Goal: Information Seeking & Learning: Learn about a topic

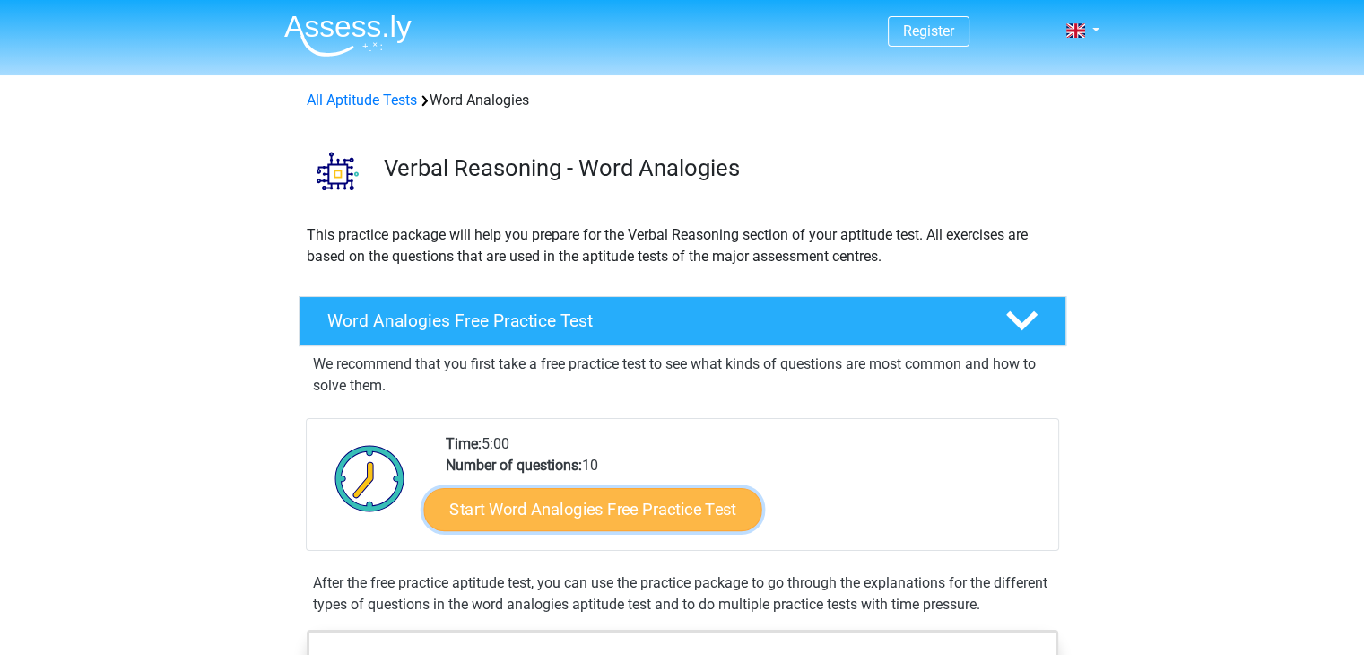
click at [563, 497] on link "Start Word Analogies Free Practice Test" at bounding box center [592, 508] width 338 height 43
click at [475, 509] on link "Start Word Analogies Free Practice Test" at bounding box center [592, 508] width 338 height 43
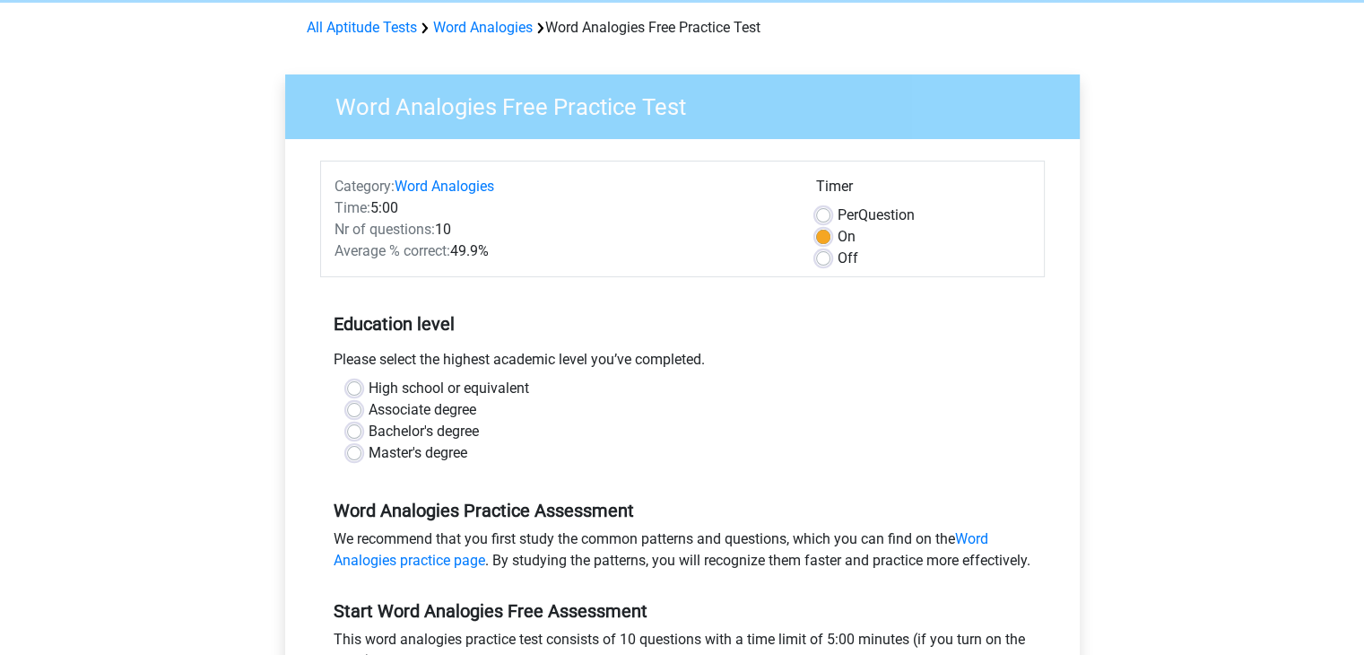
scroll to position [72, 0]
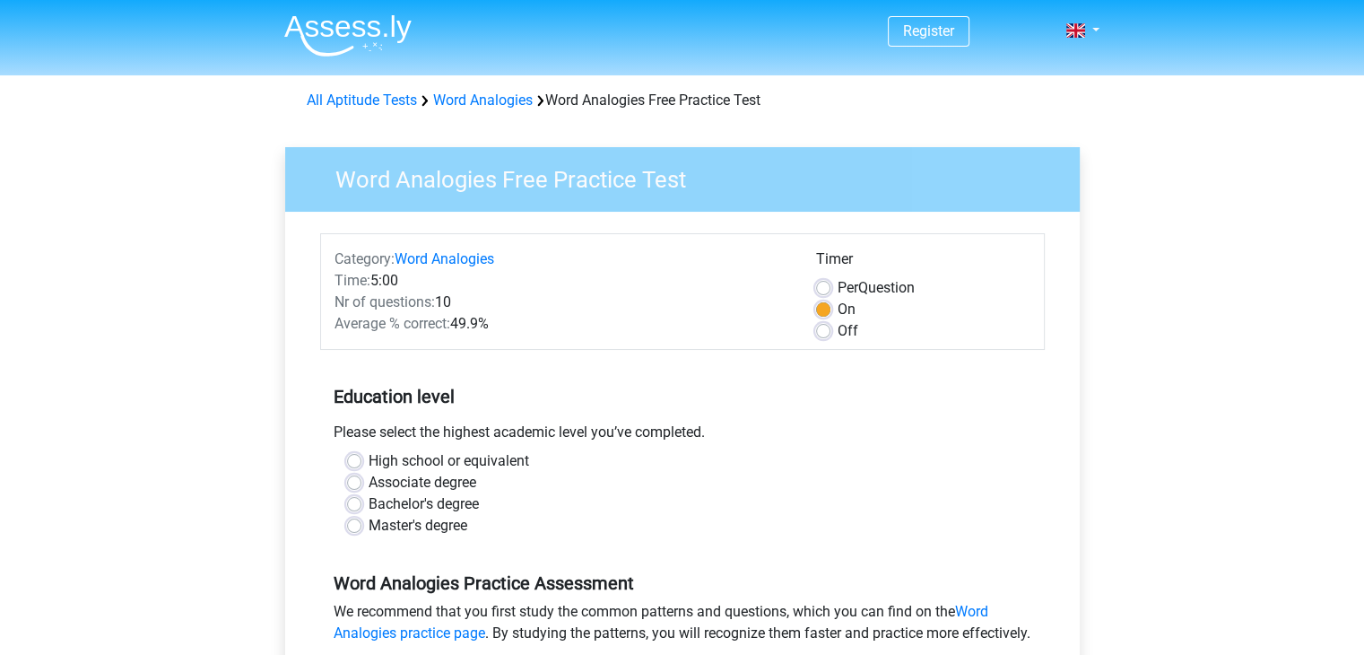
click at [369, 458] on label "High school or equivalent" at bounding box center [449, 461] width 161 height 22
click at [351, 458] on input "High school or equivalent" at bounding box center [354, 459] width 14 height 18
radio input "true"
click at [347, 472] on input "Associate degree" at bounding box center [354, 481] width 14 height 18
radio input "true"
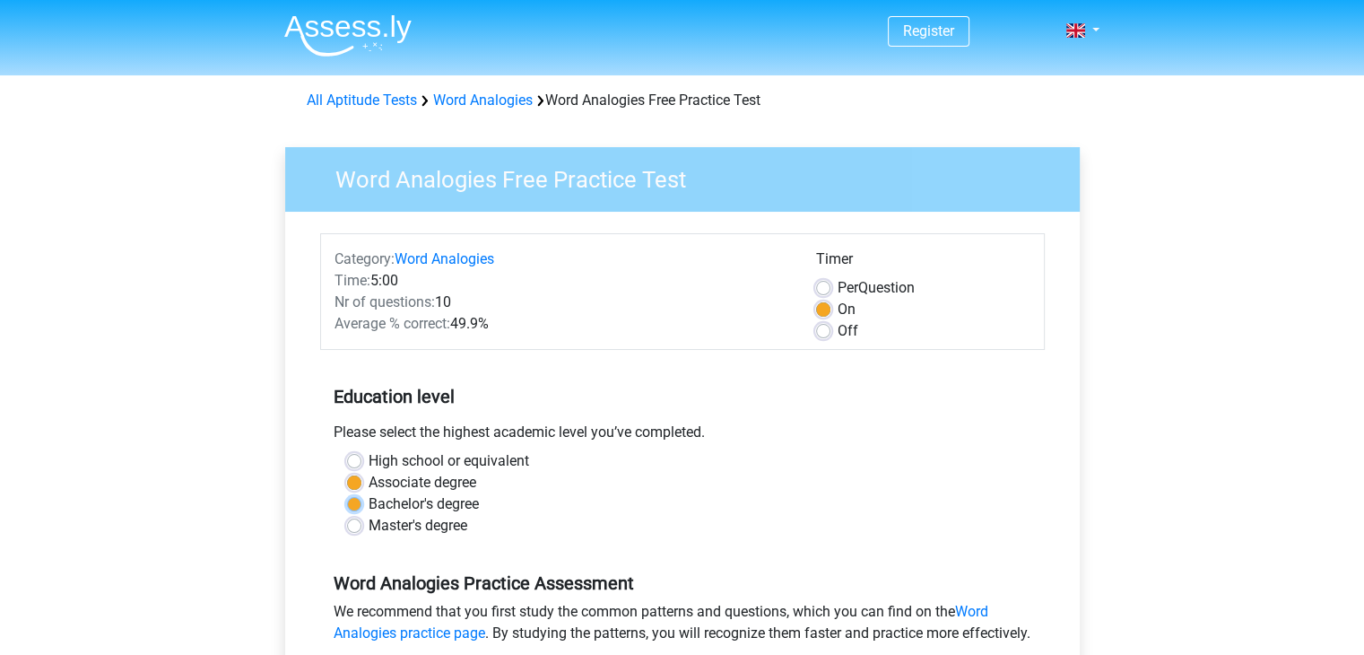
click at [347, 493] on input "Bachelor's degree" at bounding box center [354, 502] width 14 height 18
radio input "true"
click at [347, 515] on input "Master's degree" at bounding box center [354, 524] width 14 height 18
radio input "true"
click at [347, 450] on input "High school or equivalent" at bounding box center [354, 459] width 14 height 18
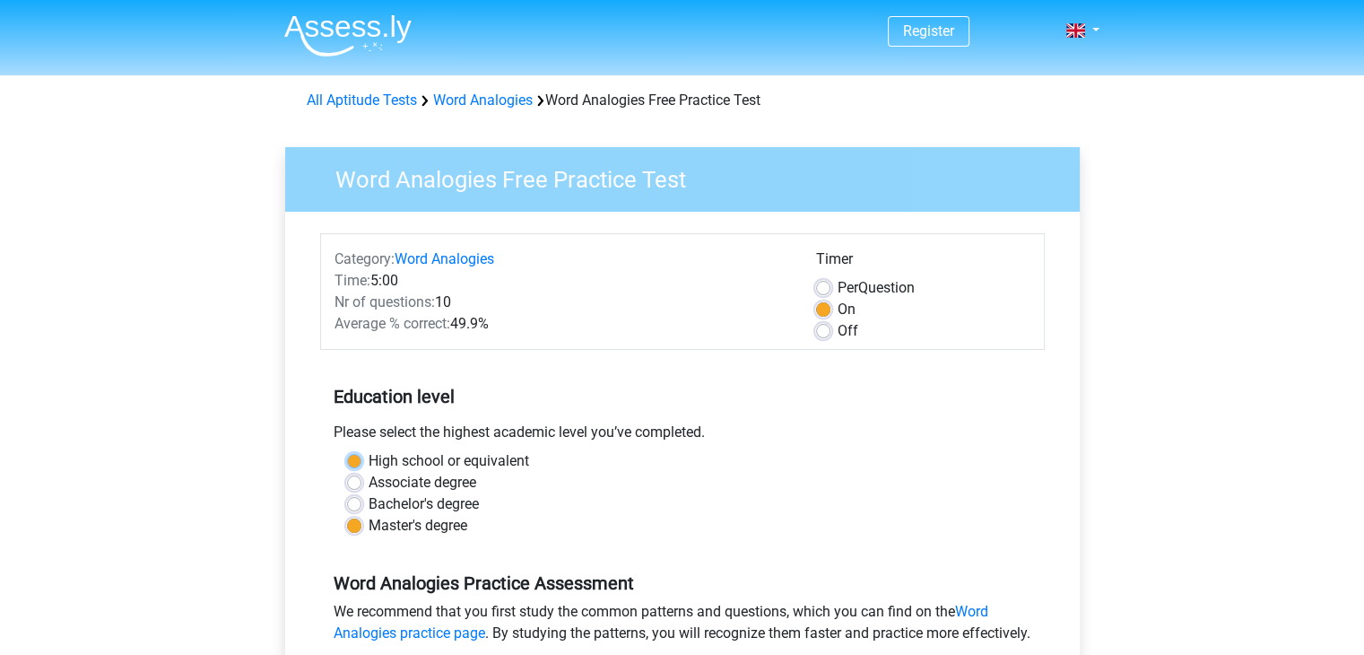
radio input "true"
click at [347, 472] on input "Associate degree" at bounding box center [354, 481] width 14 height 18
radio input "true"
click at [347, 493] on input "Bachelor's degree" at bounding box center [354, 502] width 14 height 18
radio input "true"
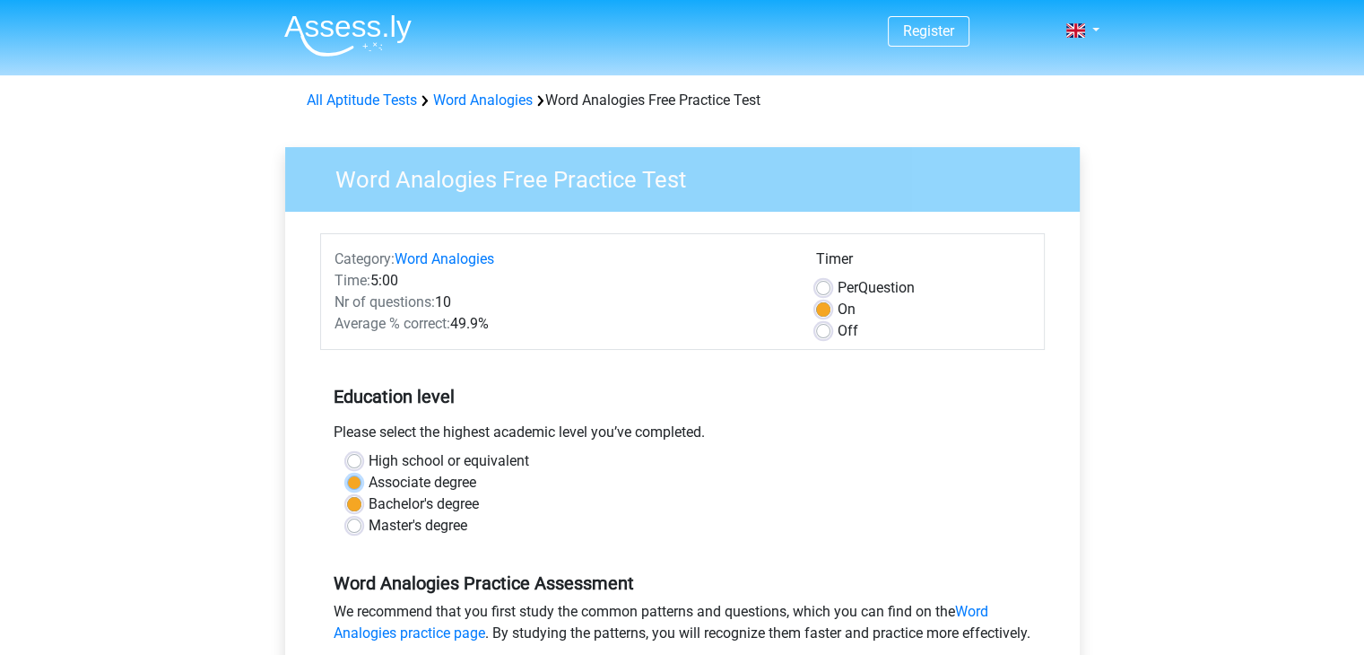
click at [347, 472] on input "Associate degree" at bounding box center [354, 481] width 14 height 18
radio input "true"
click at [347, 450] on input "High school or equivalent" at bounding box center [354, 459] width 14 height 18
radio input "true"
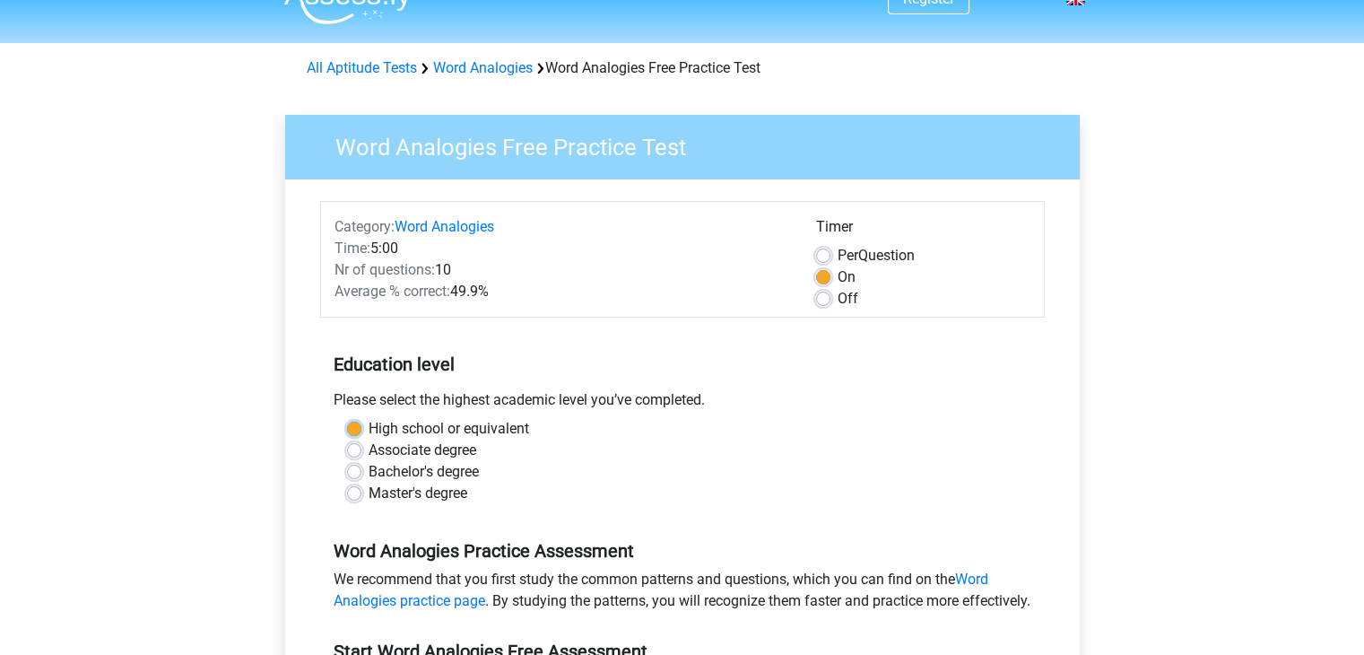
scroll to position [33, 0]
click at [837, 296] on label "Off" at bounding box center [847, 298] width 21 height 22
click at [829, 296] on input "Off" at bounding box center [823, 296] width 14 height 18
radio input "true"
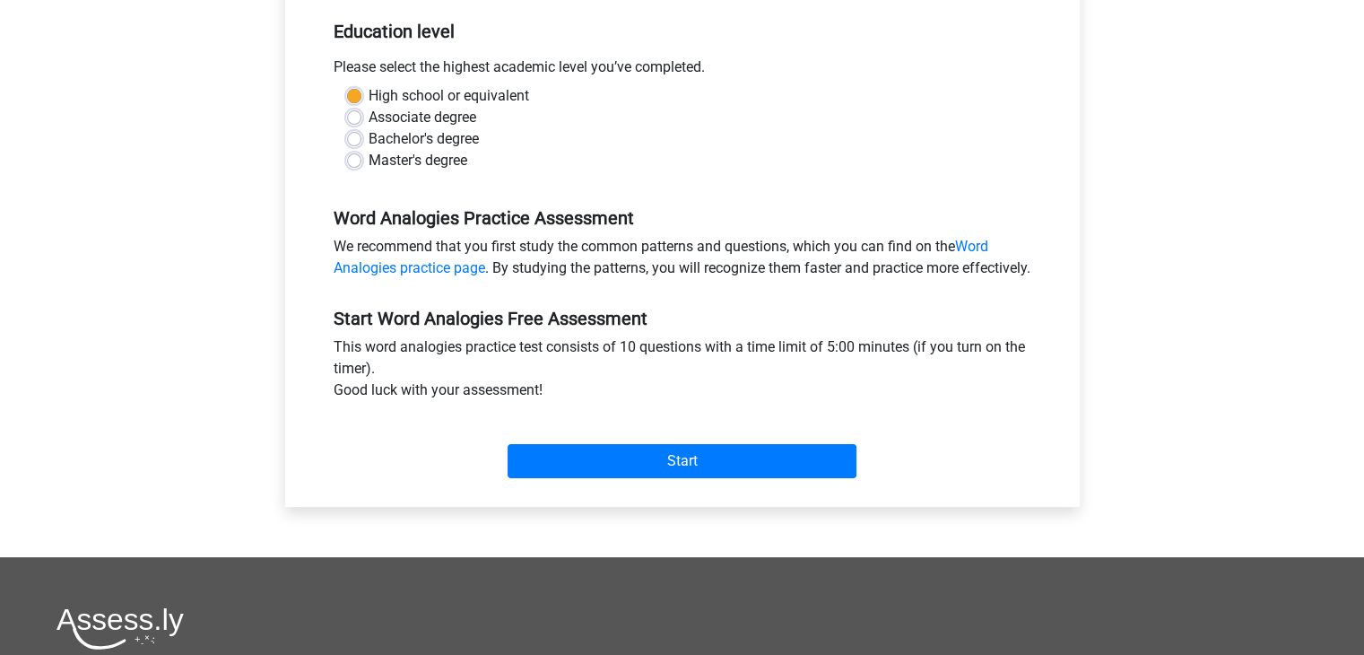
scroll to position [369, 0]
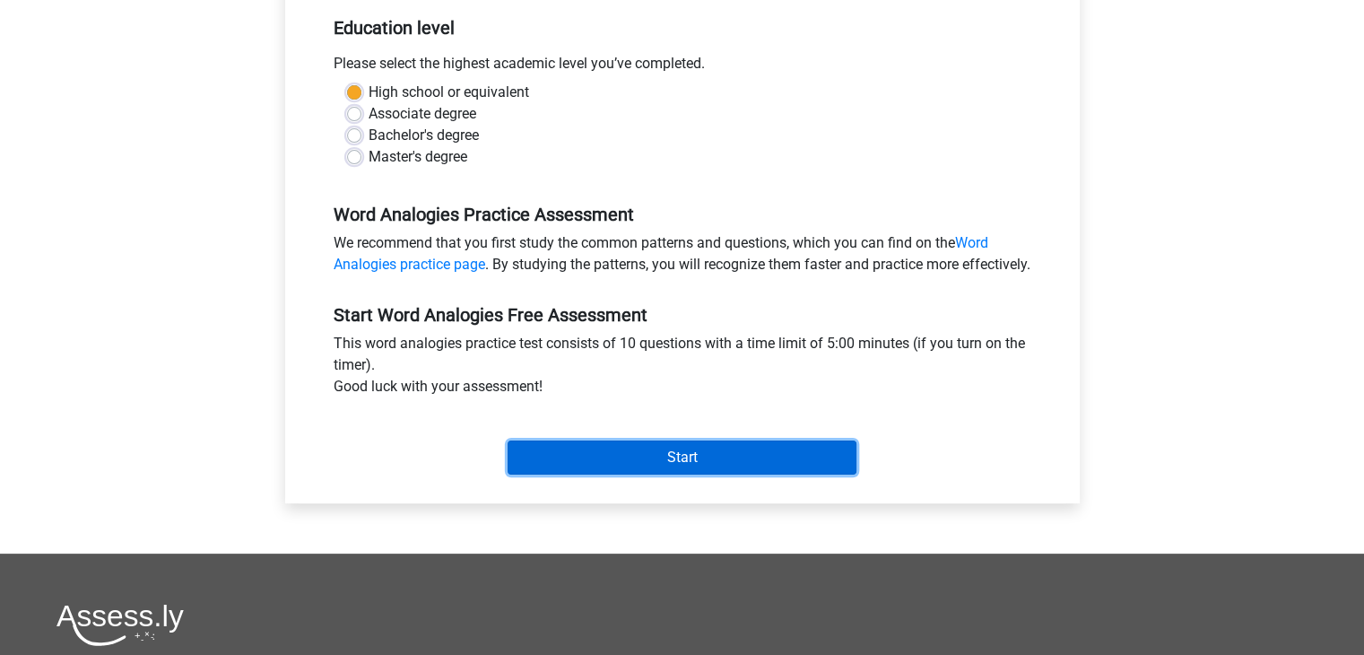
click at [726, 474] on input "Start" at bounding box center [682, 457] width 349 height 34
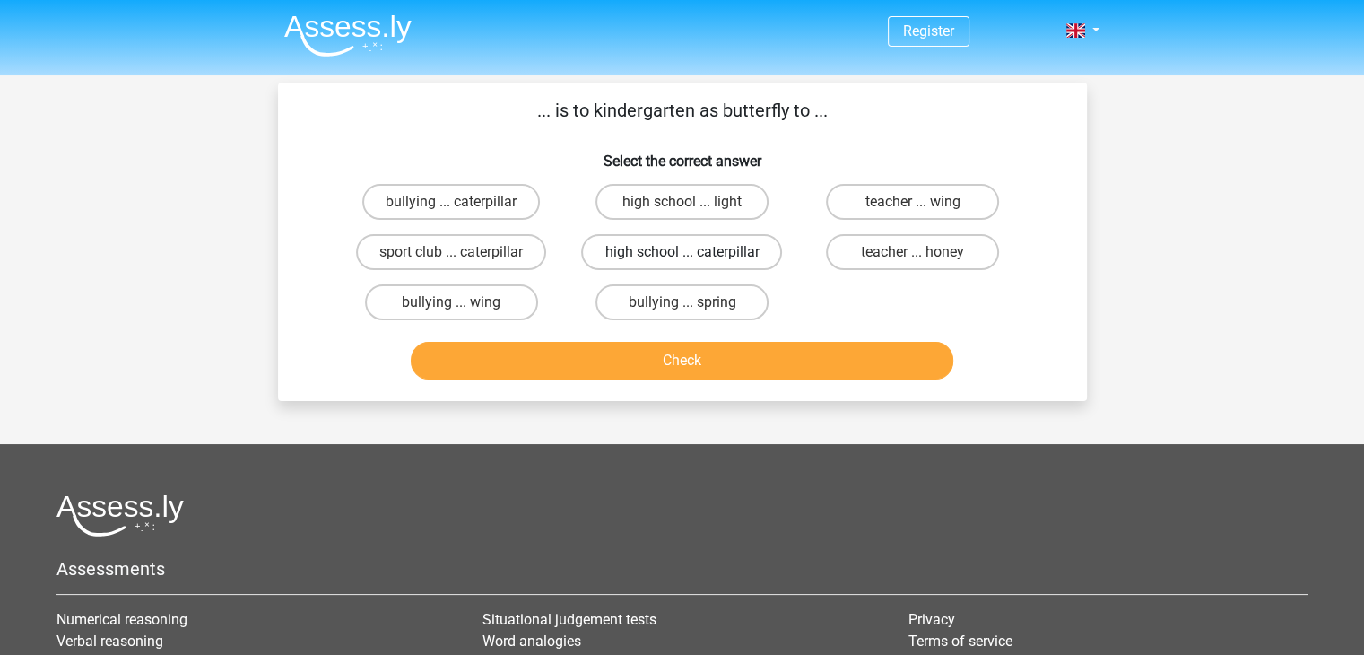
click at [683, 250] on label "high school ... caterpillar" at bounding box center [681, 252] width 201 height 36
click at [683, 252] on input "high school ... caterpillar" at bounding box center [687, 258] width 12 height 12
radio input "true"
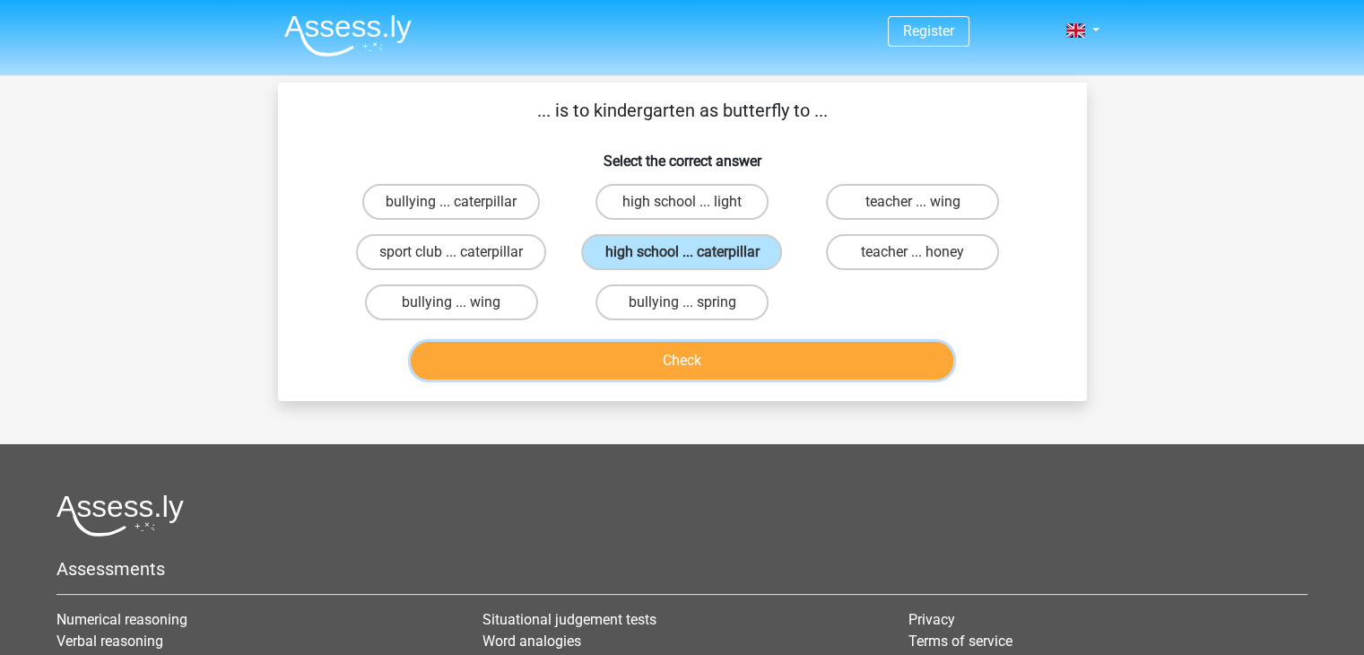
click at [681, 360] on button "Check" at bounding box center [682, 361] width 542 height 38
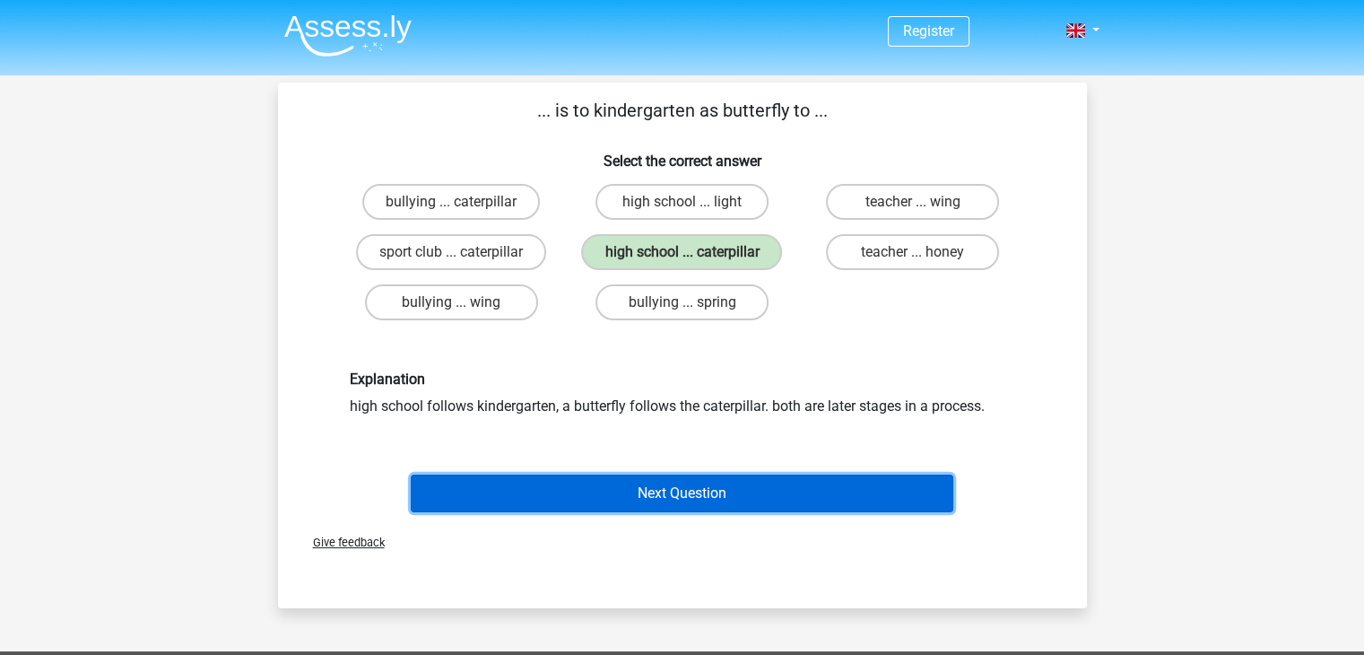
click at [703, 486] on button "Next Question" at bounding box center [682, 493] width 542 height 38
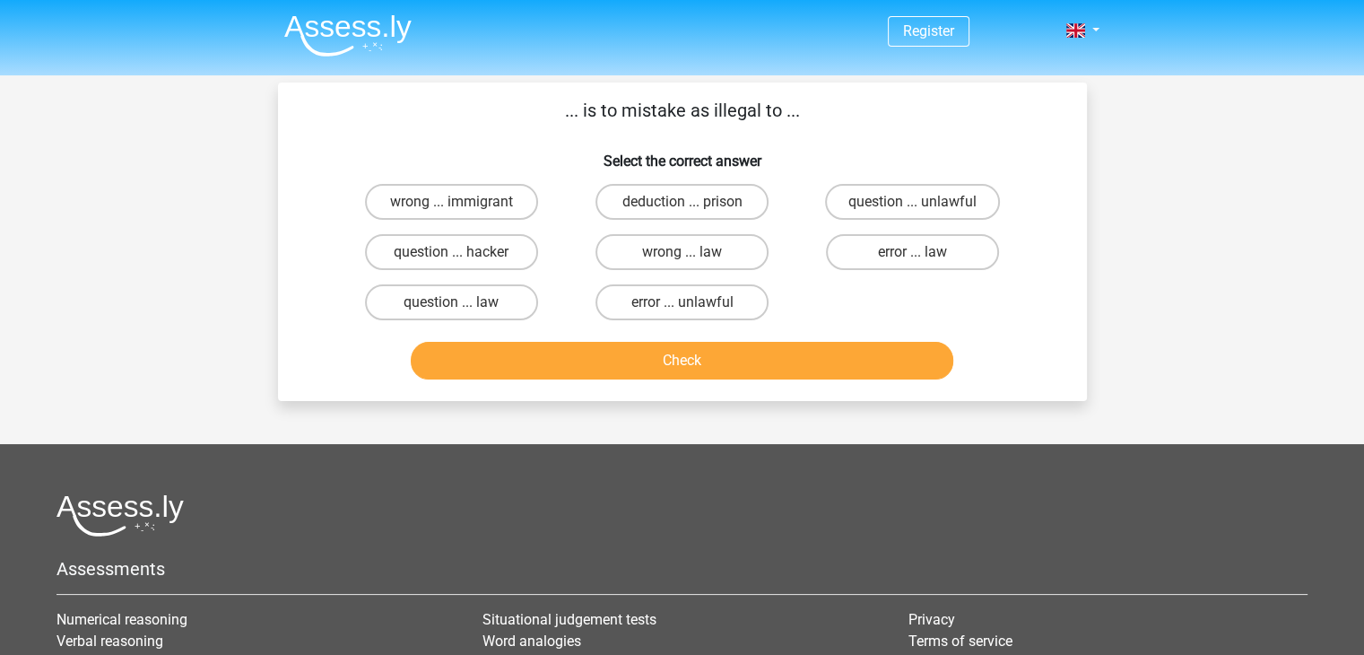
scroll to position [82, 0]
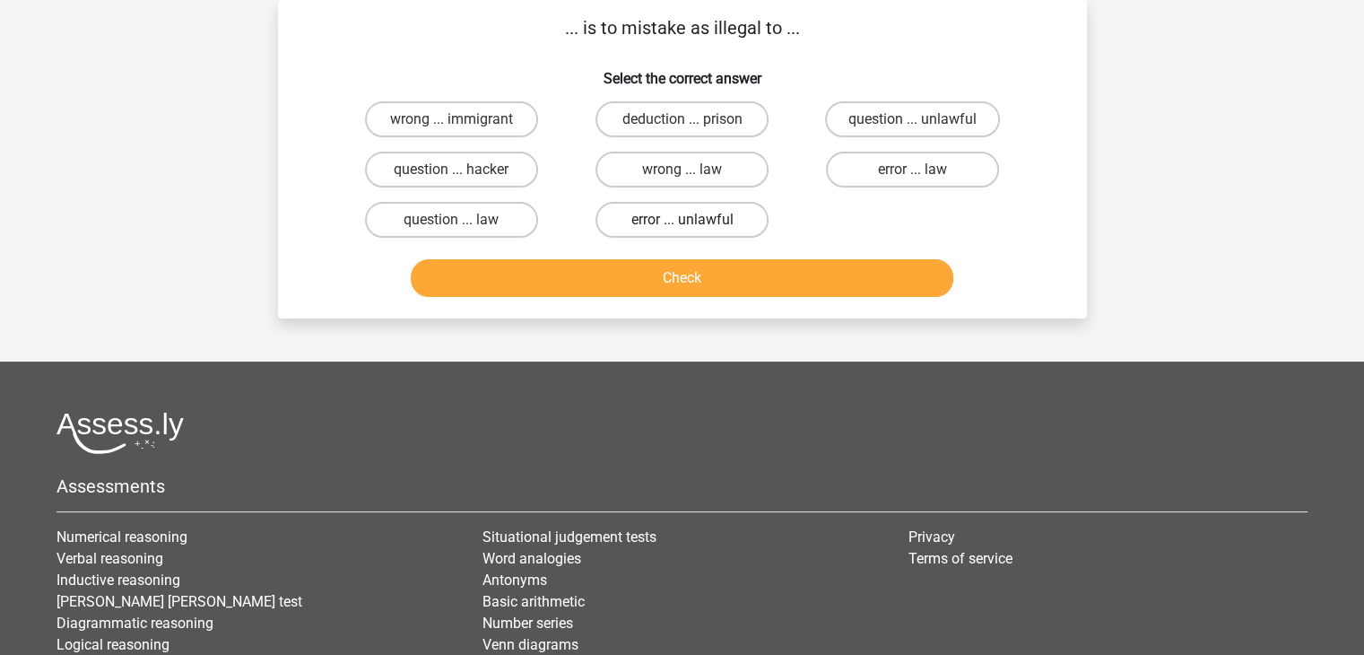
click at [699, 206] on label "error ... unlawful" at bounding box center [681, 220] width 173 height 36
click at [693, 220] on input "error ... unlawful" at bounding box center [687, 226] width 12 height 12
radio input "true"
click at [692, 252] on div "Check" at bounding box center [682, 274] width 751 height 59
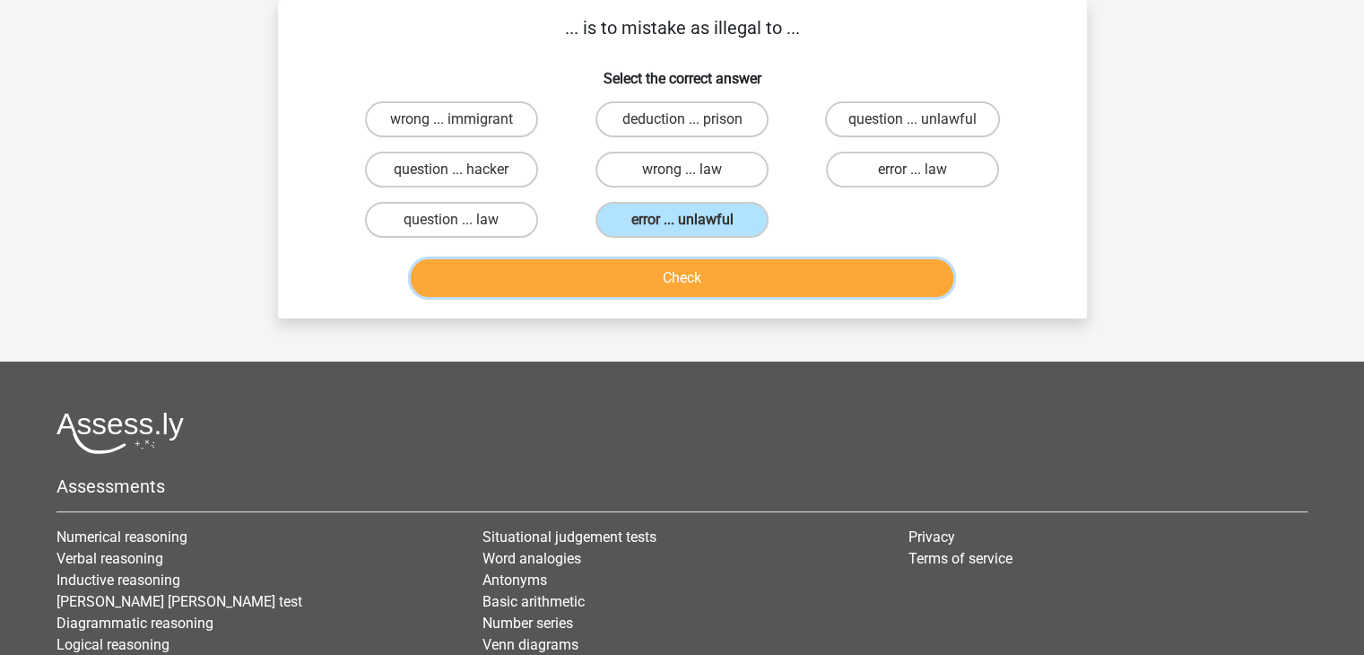
click at [692, 267] on button "Check" at bounding box center [682, 278] width 542 height 38
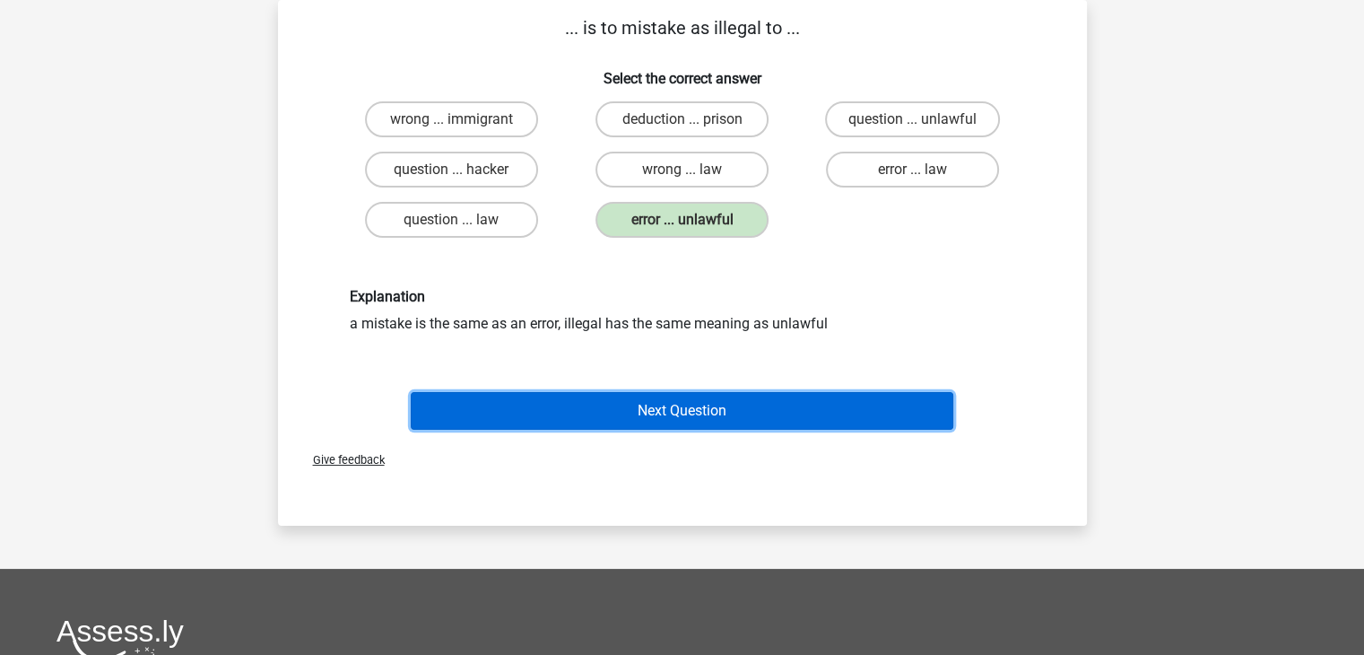
click at [661, 397] on button "Next Question" at bounding box center [682, 411] width 542 height 38
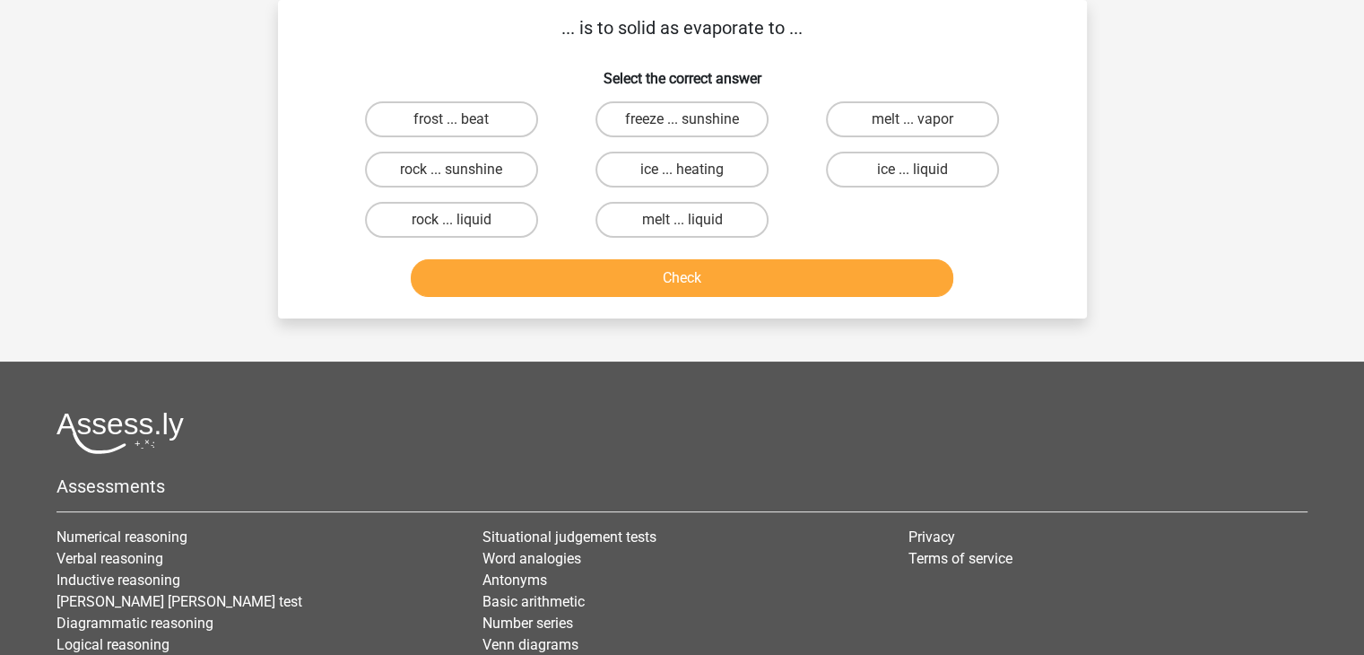
click at [463, 187] on div "rock ... sunshine" at bounding box center [451, 169] width 230 height 50
click at [459, 178] on input "rock ... sunshine" at bounding box center [457, 175] width 12 height 12
radio input "true"
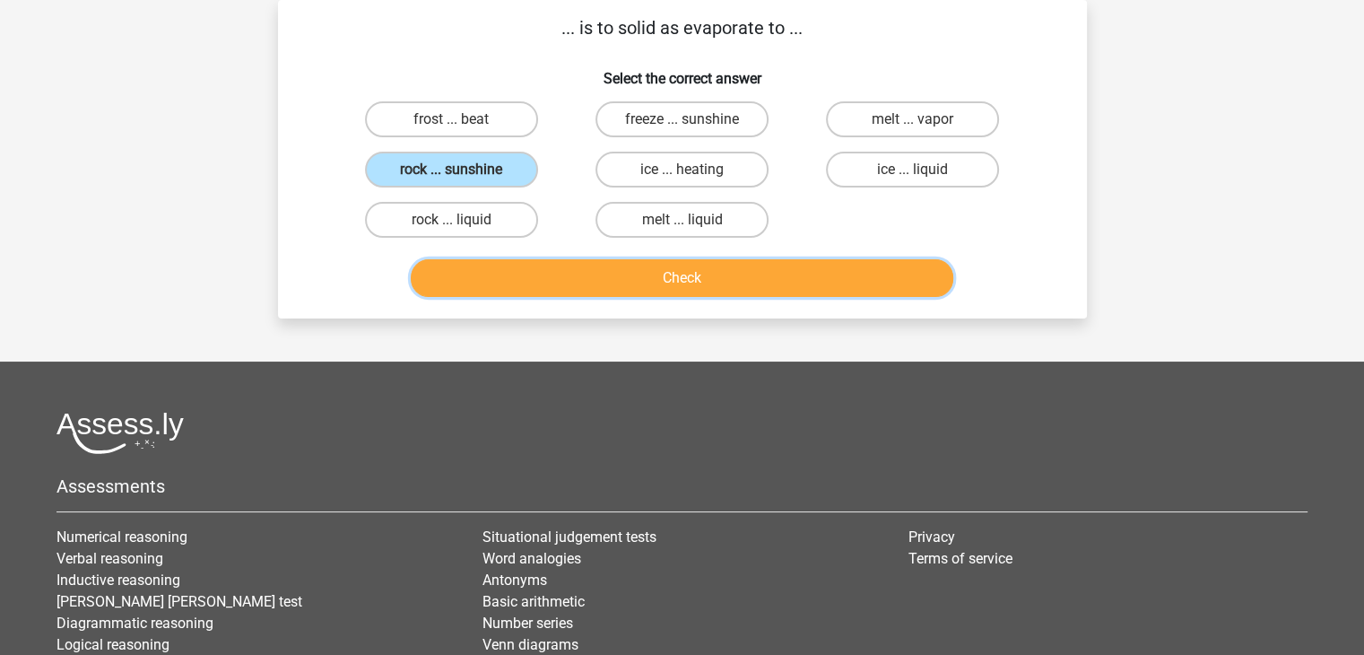
click at [622, 277] on button "Check" at bounding box center [682, 278] width 542 height 38
